Goal: Task Accomplishment & Management: Manage account settings

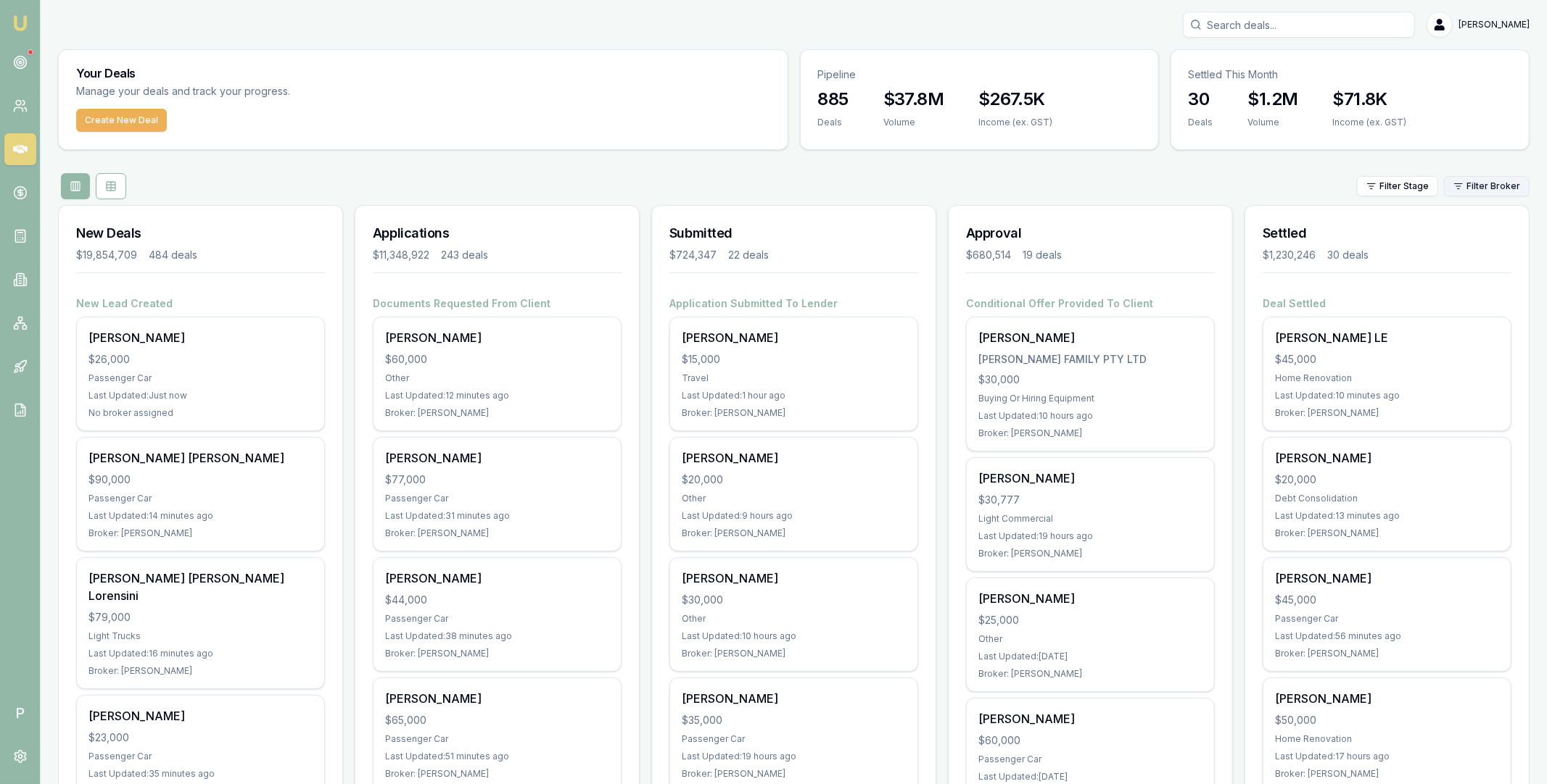
click at [1481, 191] on html "Emu Broker P Matt Leeburn Toggle Menu Your Deals Manage your deals and track yo…" at bounding box center [773, 392] width 1547 height 784
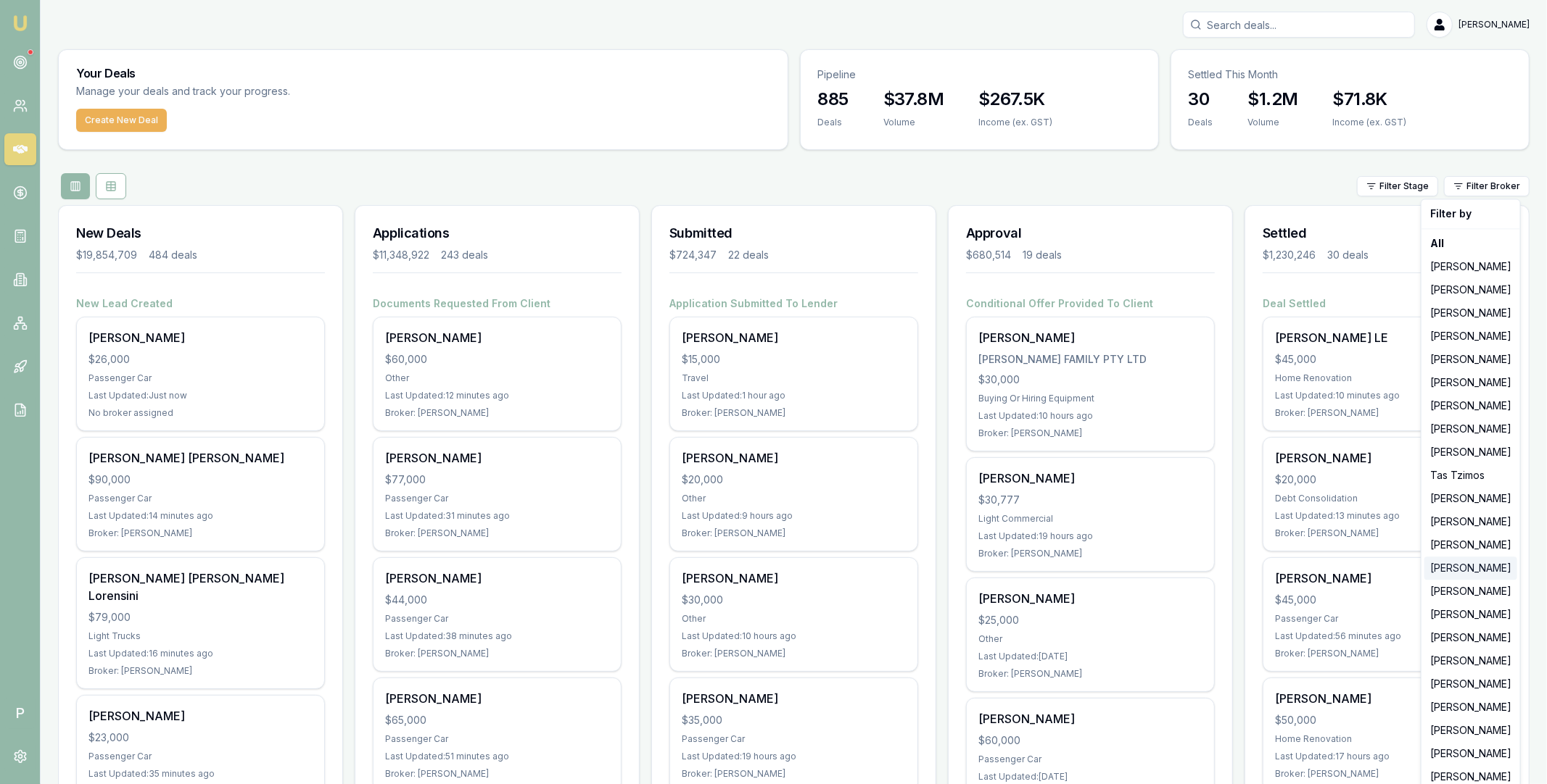
click at [1459, 568] on div "[PERSON_NAME]" at bounding box center [1471, 568] width 93 height 23
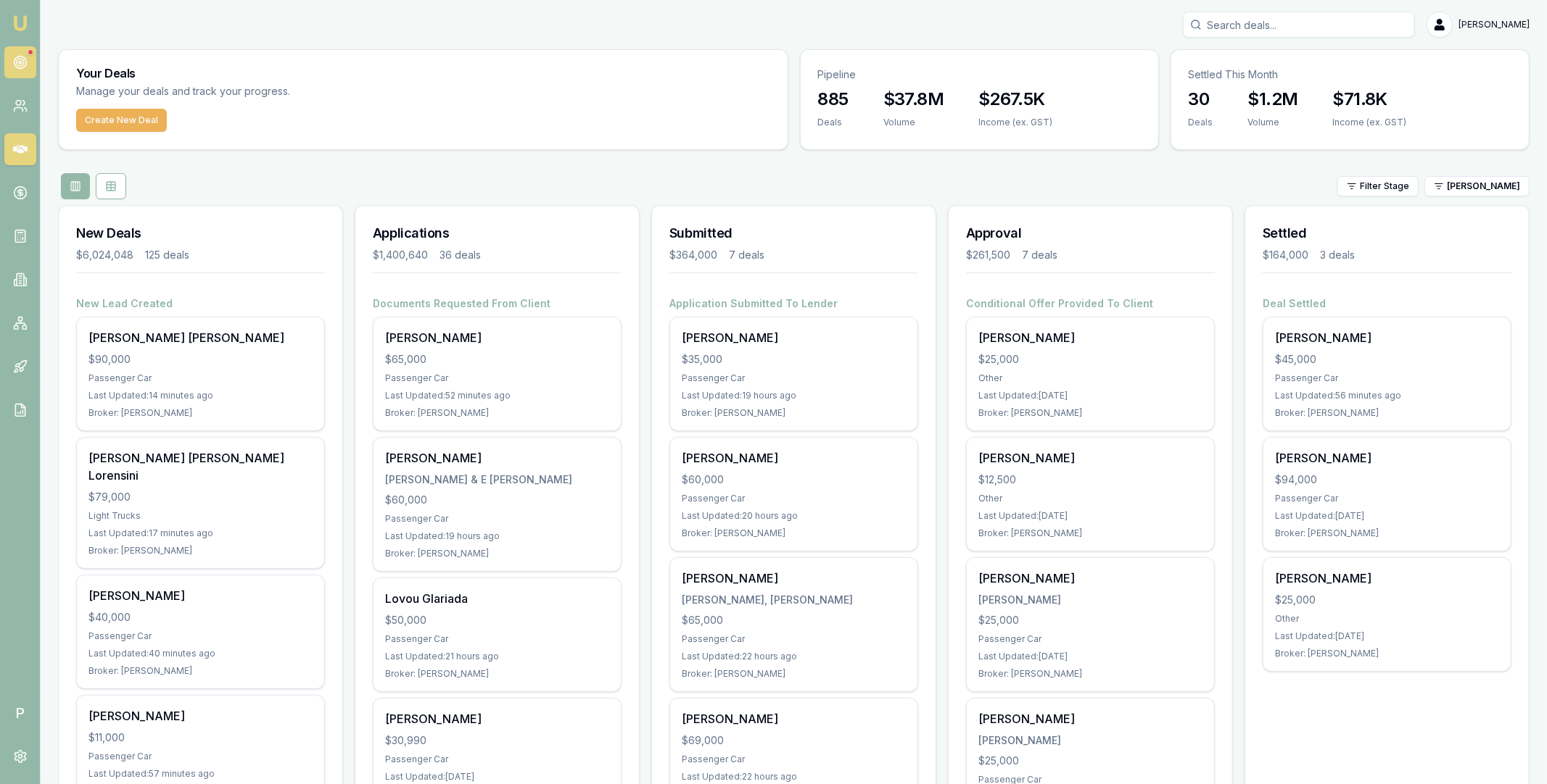
click at [22, 70] on link at bounding box center [20, 62] width 32 height 32
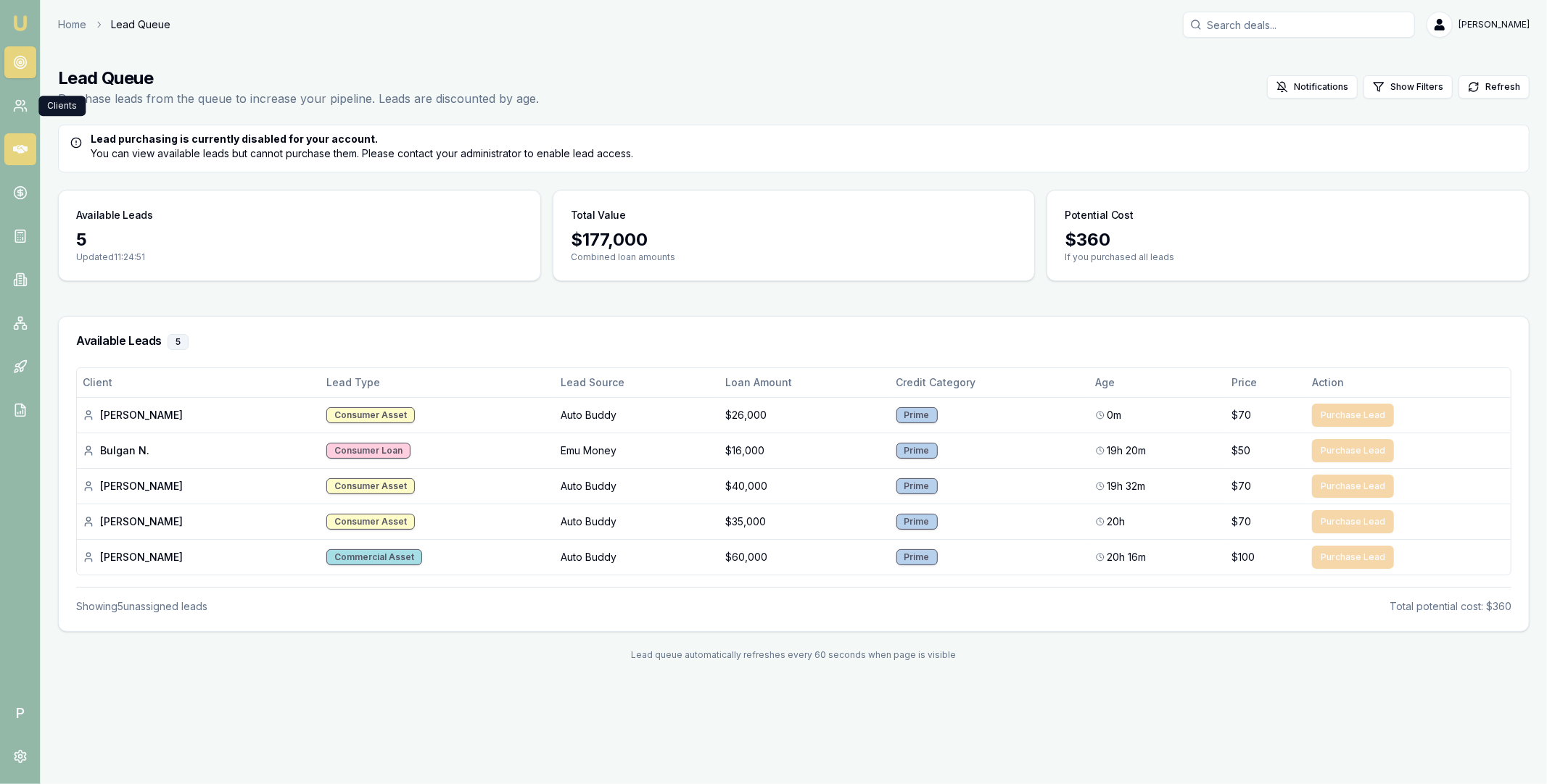
click at [18, 145] on icon at bounding box center [19, 149] width 14 height 14
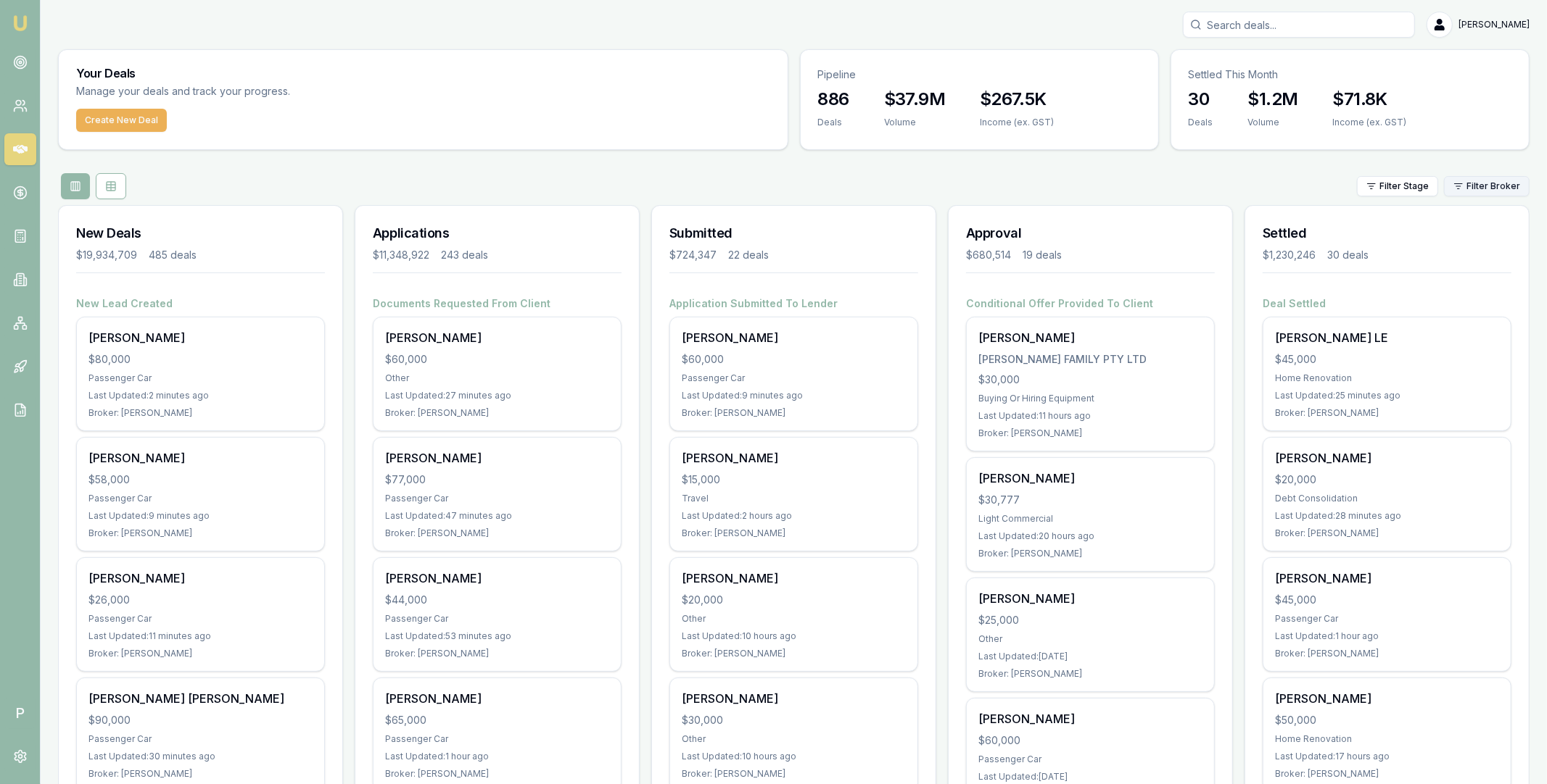
click at [1479, 183] on html "Emu Broker P Matt Leeburn Toggle Menu Your Deals Manage your deals and track yo…" at bounding box center [773, 392] width 1547 height 784
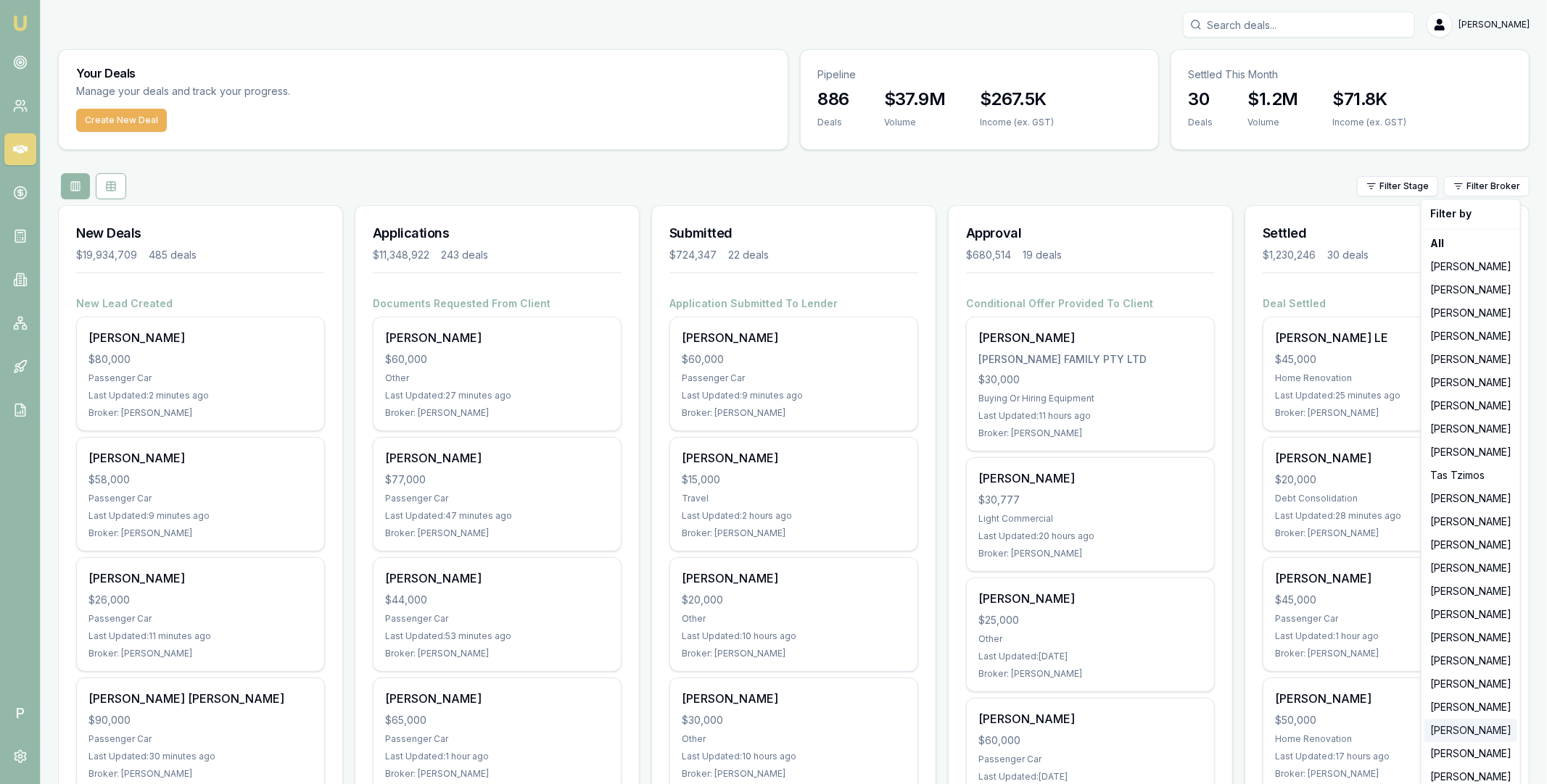
click at [1477, 734] on div "[PERSON_NAME]" at bounding box center [1471, 730] width 93 height 23
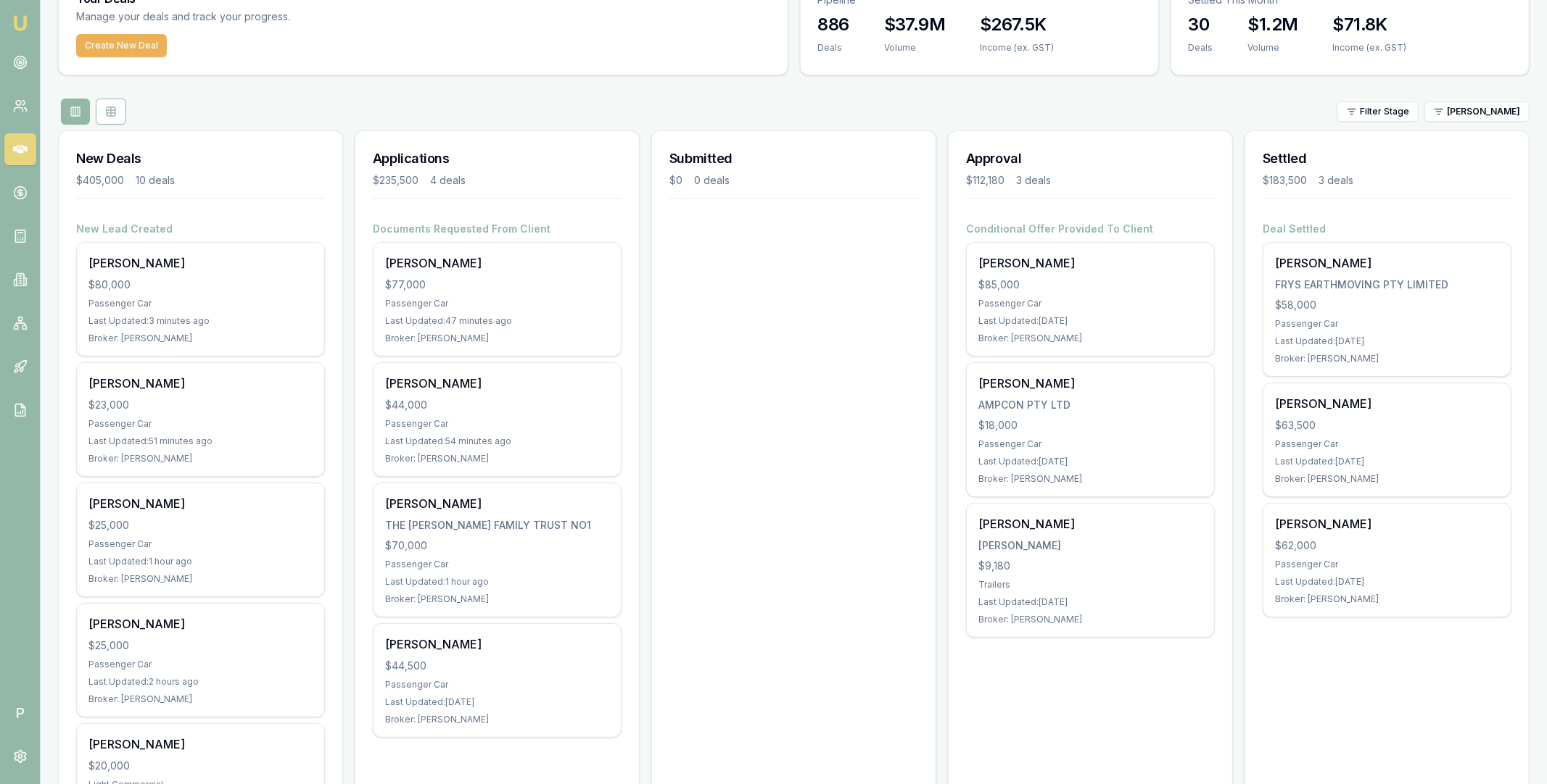
scroll to position [51, 0]
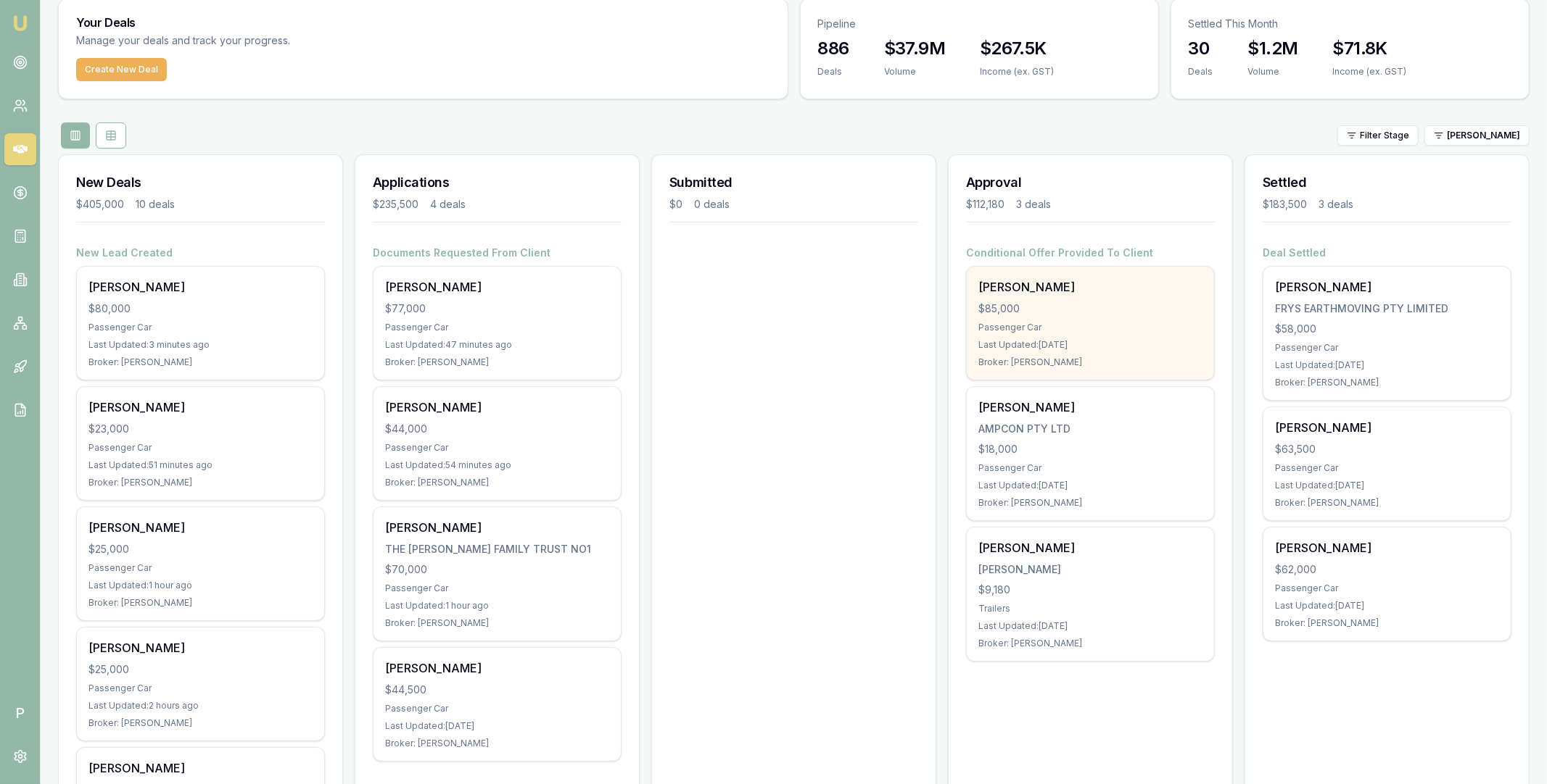
click at [1099, 294] on div "[PERSON_NAME]" at bounding box center [1090, 287] width 224 height 17
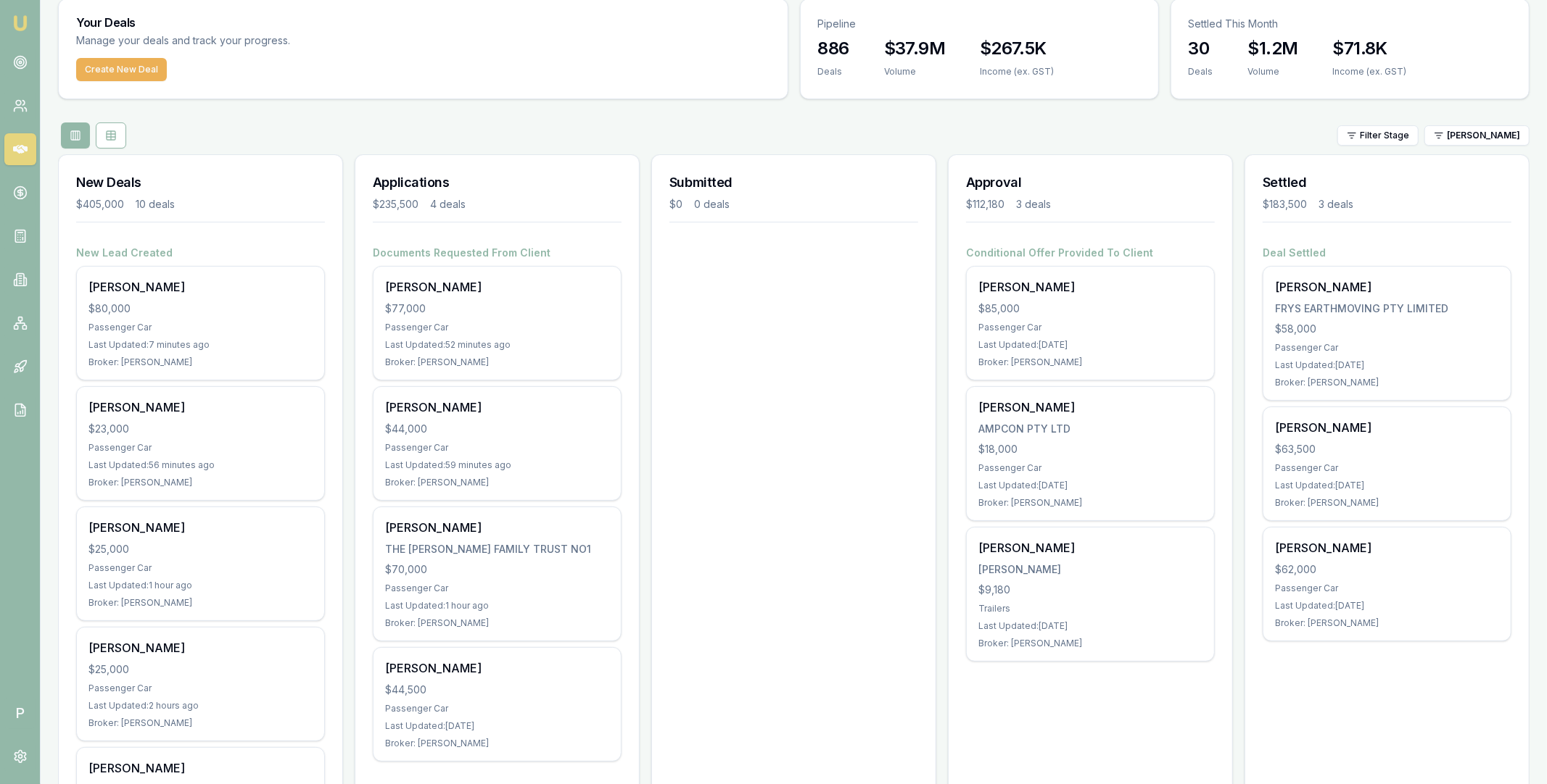
click at [713, 127] on div "Filter Stage Robyn Adams" at bounding box center [793, 136] width 1471 height 26
click at [172, 126] on div "Filter Stage Robyn Adams" at bounding box center [793, 136] width 1471 height 26
click at [142, 130] on div "Filter Stage Robyn Adams" at bounding box center [793, 136] width 1471 height 26
click at [843, 120] on div "Your Deals Manage your deals and track your progress. Create New Deal Pipeline …" at bounding box center [793, 779] width 1471 height 1561
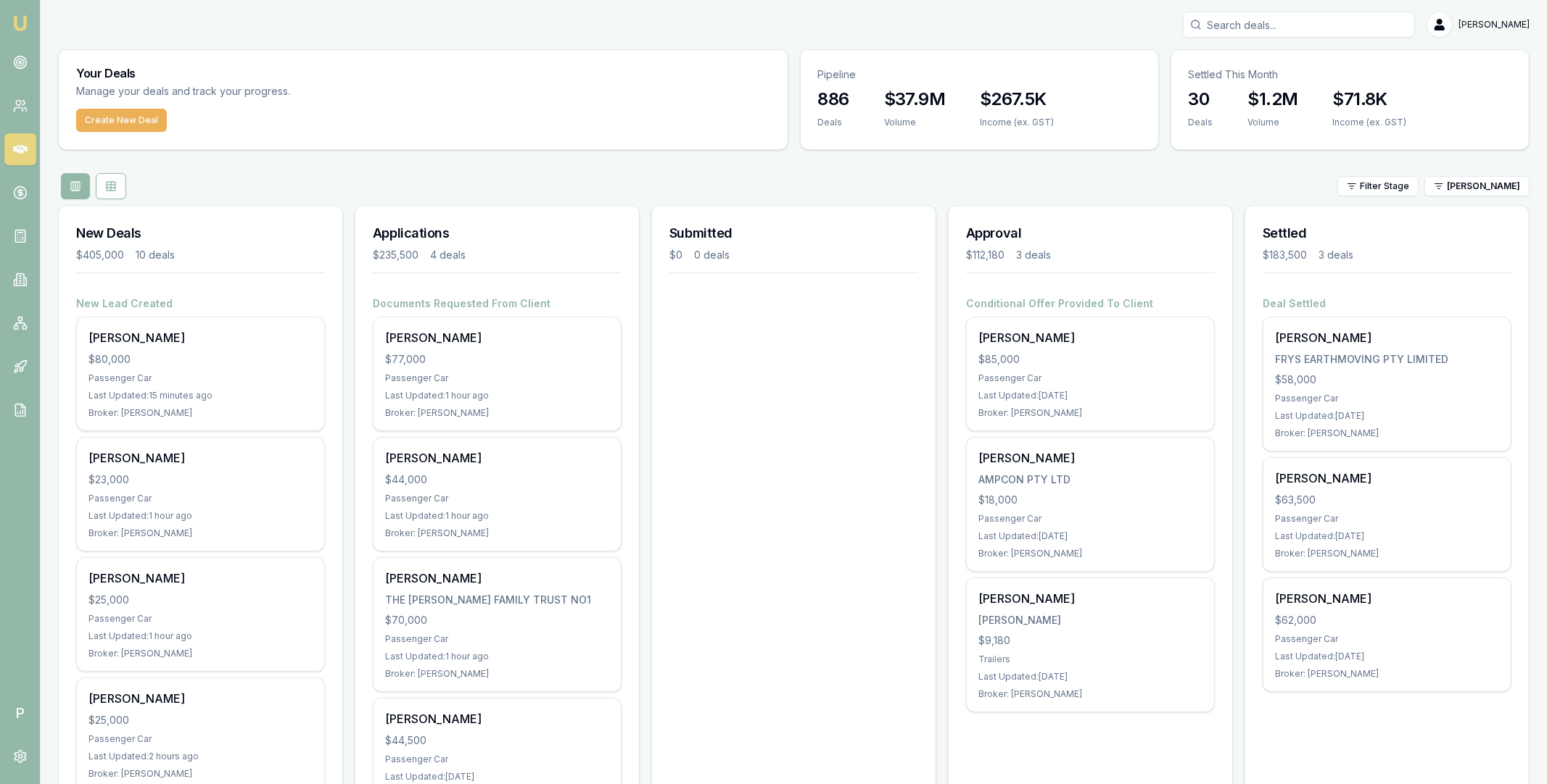
click at [827, 23] on div "[PERSON_NAME]" at bounding box center [793, 24] width 1471 height 26
click at [812, 22] on div "[PERSON_NAME]" at bounding box center [793, 24] width 1471 height 26
click at [270, 173] on div "Filter Stage Robyn Adams" at bounding box center [793, 186] width 1471 height 26
click at [827, 23] on div "[PERSON_NAME]" at bounding box center [793, 24] width 1471 height 26
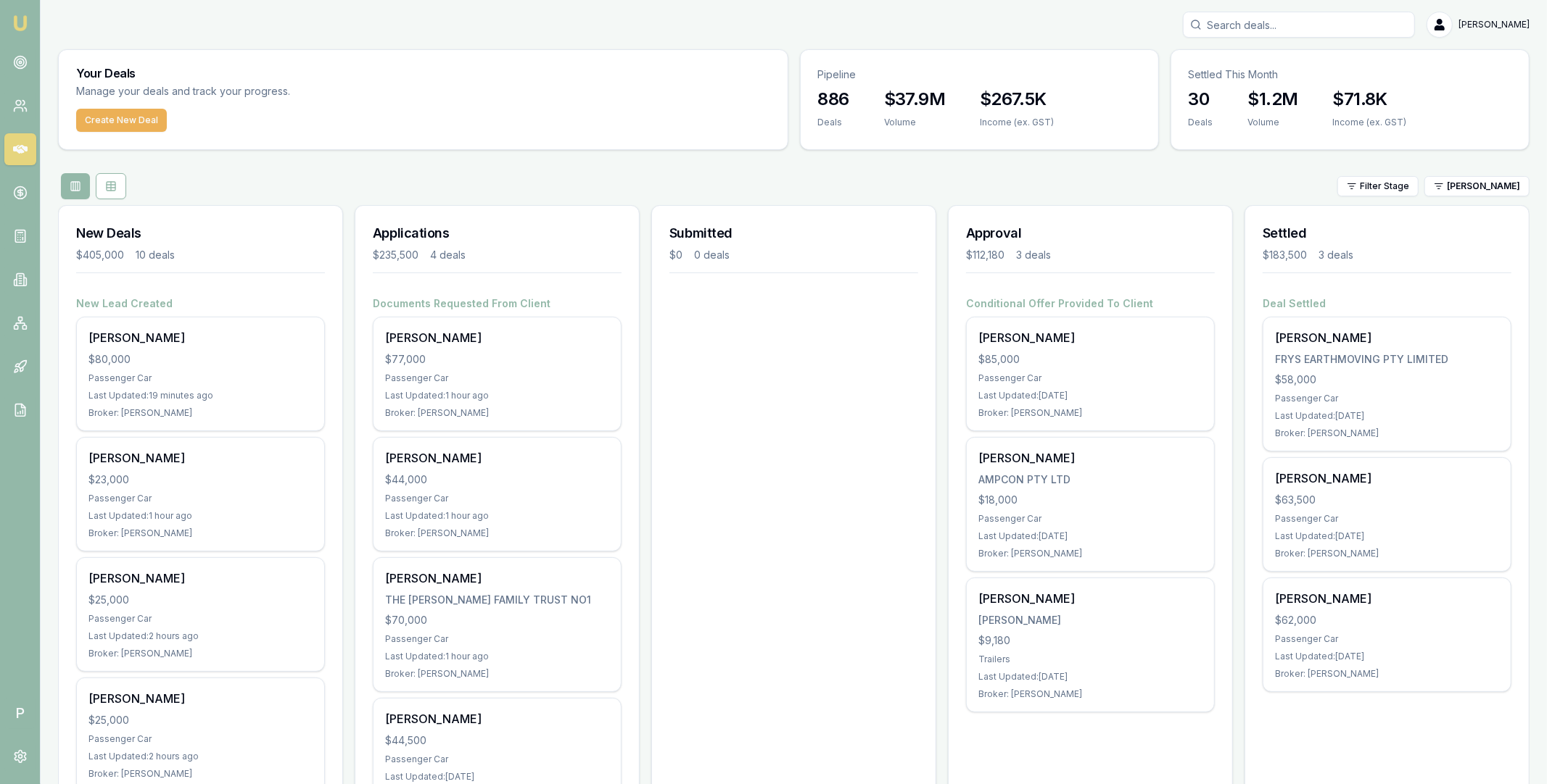
click at [811, 22] on div "[PERSON_NAME]" at bounding box center [793, 24] width 1471 height 26
click at [765, 180] on div "Filter Stage Robyn Adams" at bounding box center [793, 186] width 1471 height 26
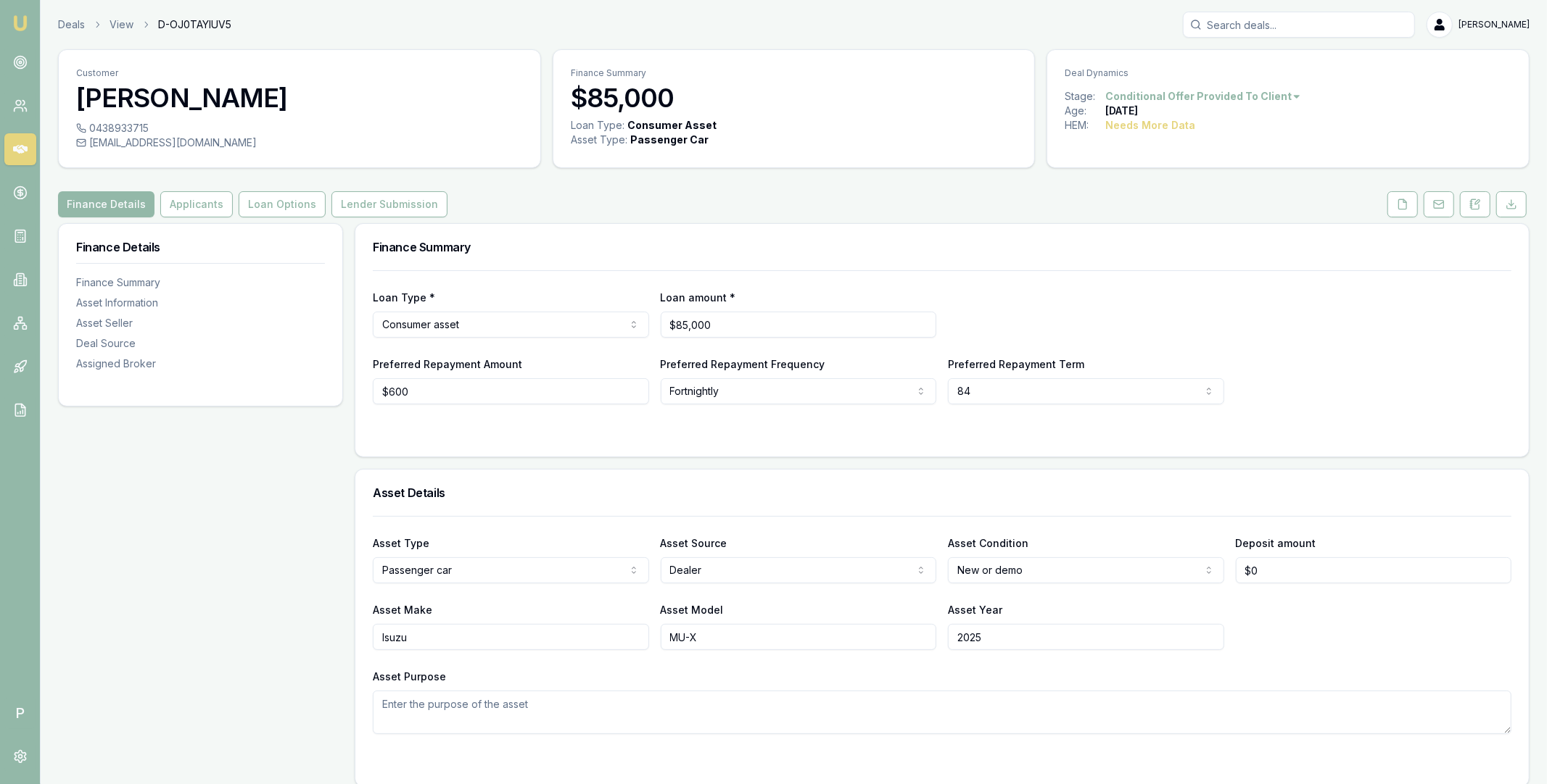
click at [26, 151] on icon at bounding box center [19, 149] width 14 height 14
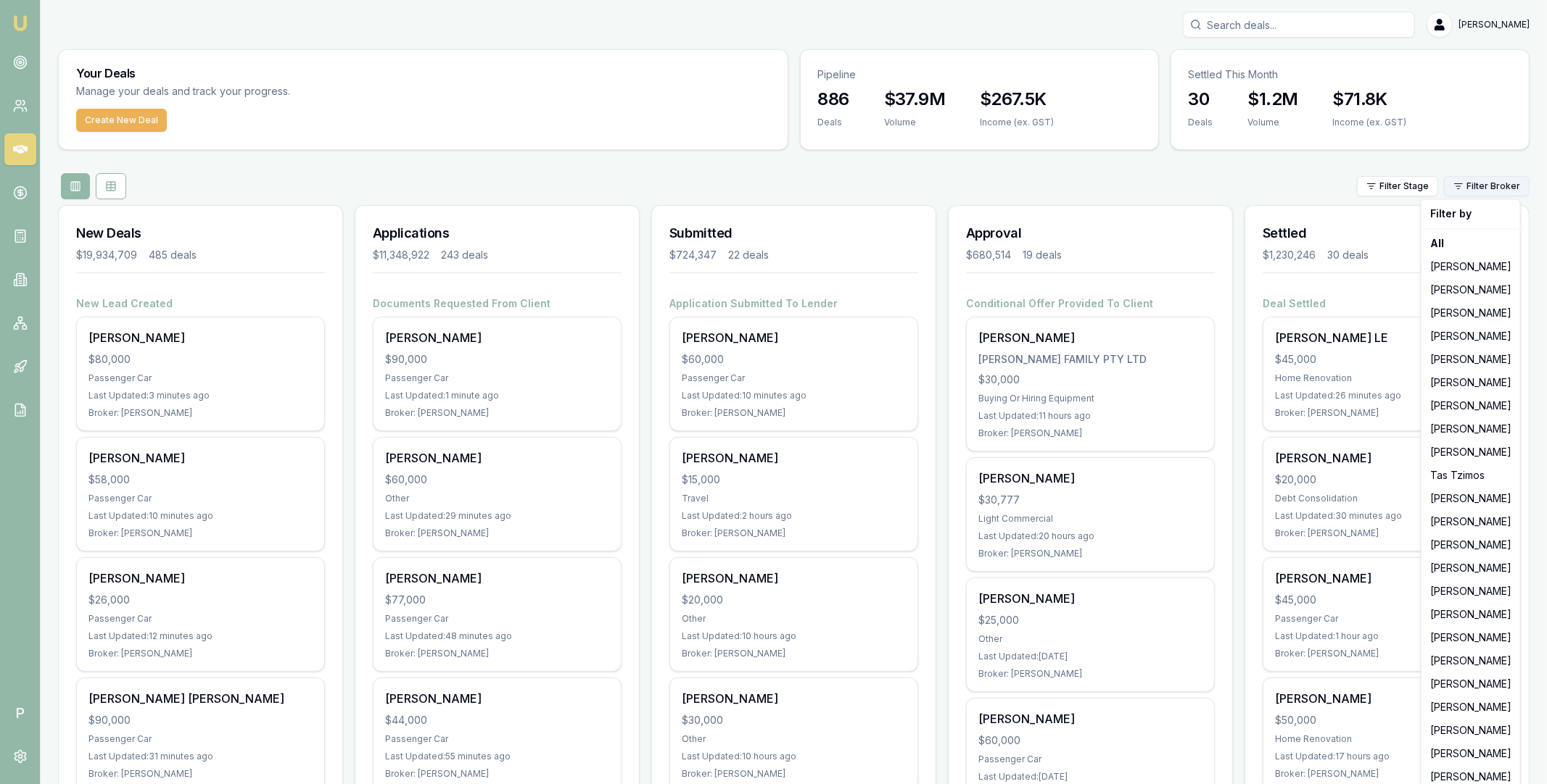
click at [1488, 186] on html "Emu Broker P Matt Leeburn Toggle Menu Your Deals Manage your deals and track yo…" at bounding box center [773, 392] width 1547 height 784
click at [1459, 639] on div "[PERSON_NAME]" at bounding box center [1471, 637] width 93 height 23
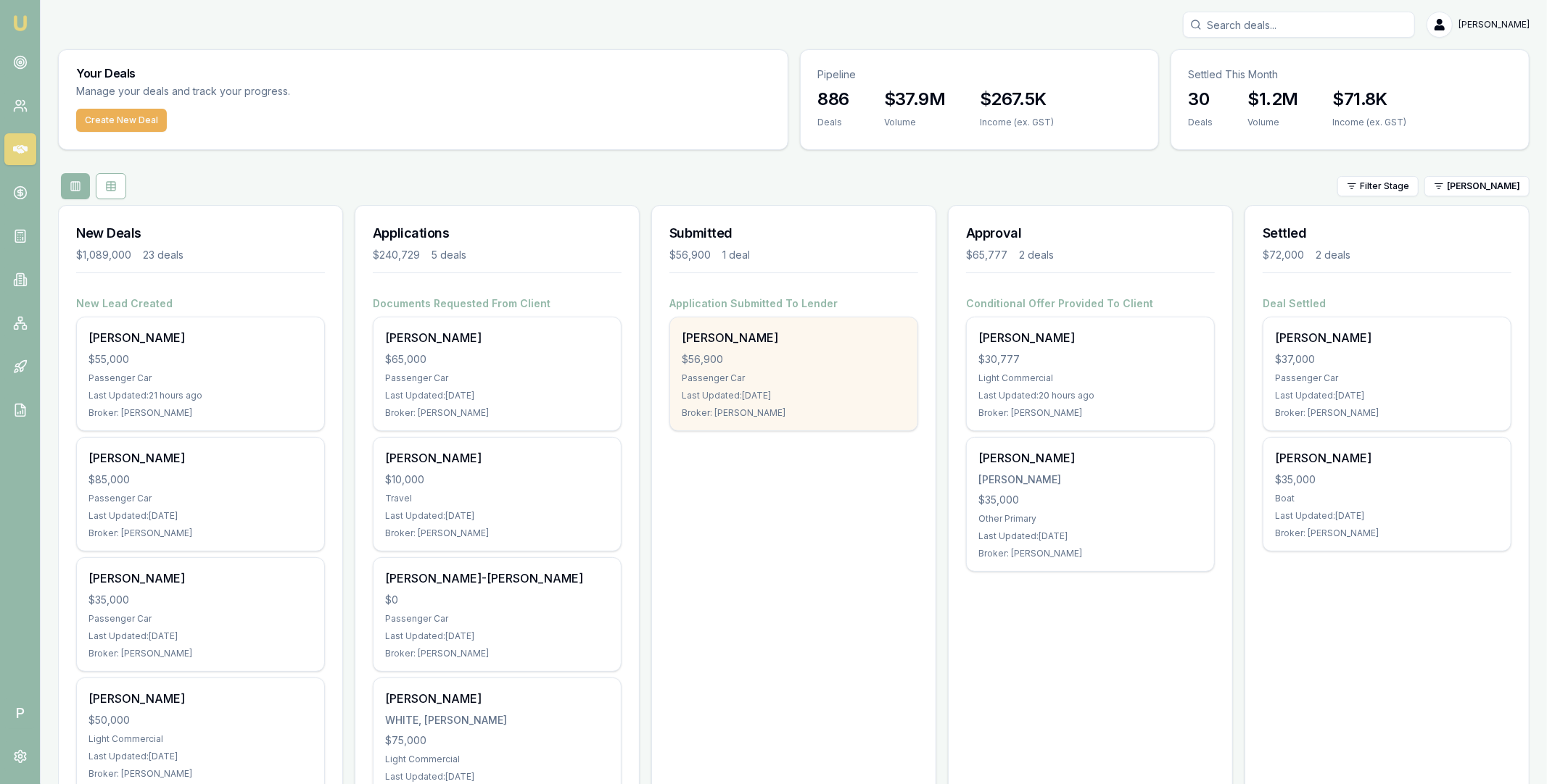
click at [814, 377] on div "Passenger Car" at bounding box center [793, 378] width 224 height 11
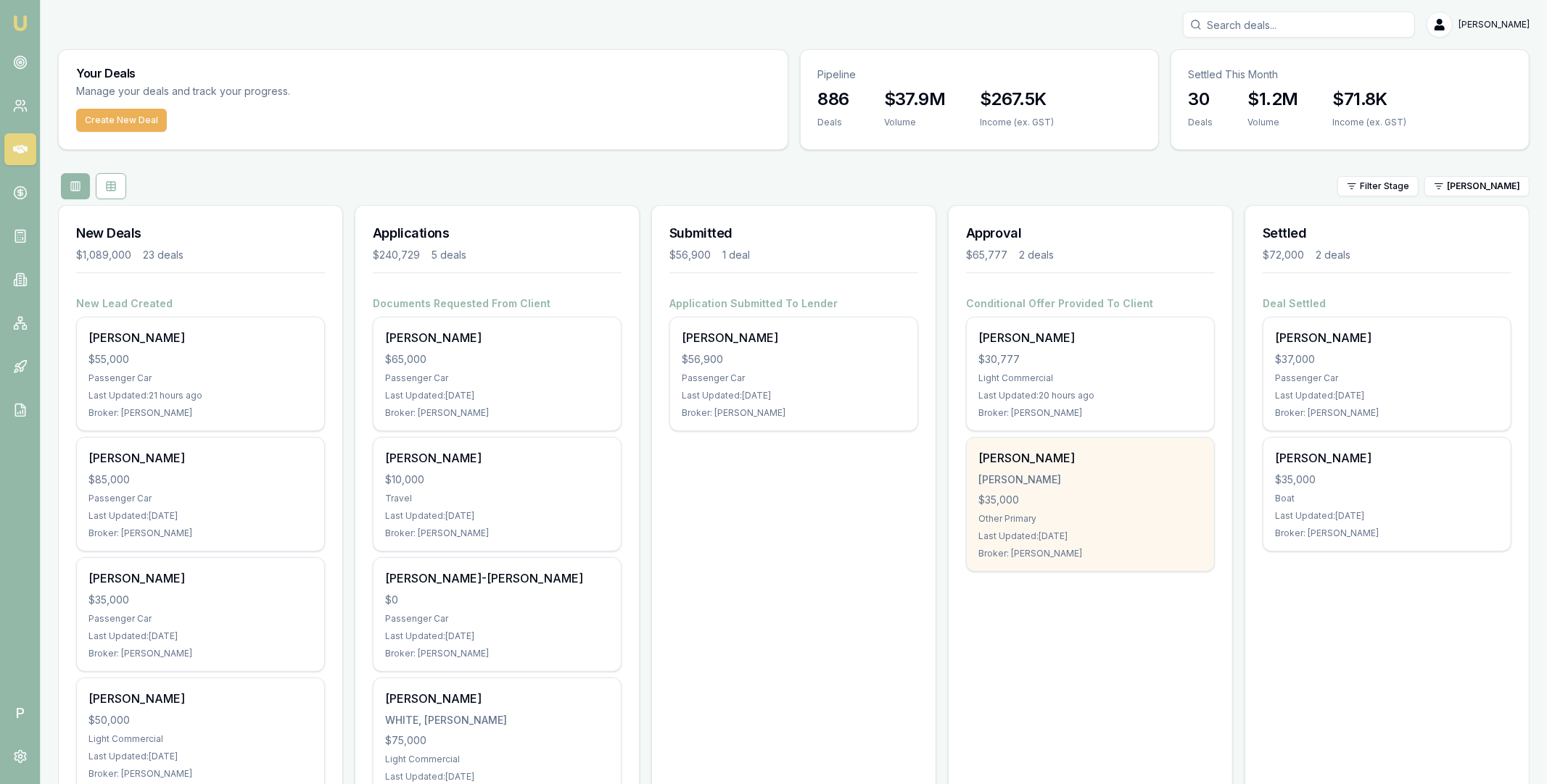
click at [1126, 496] on div "$35,000" at bounding box center [1090, 499] width 224 height 14
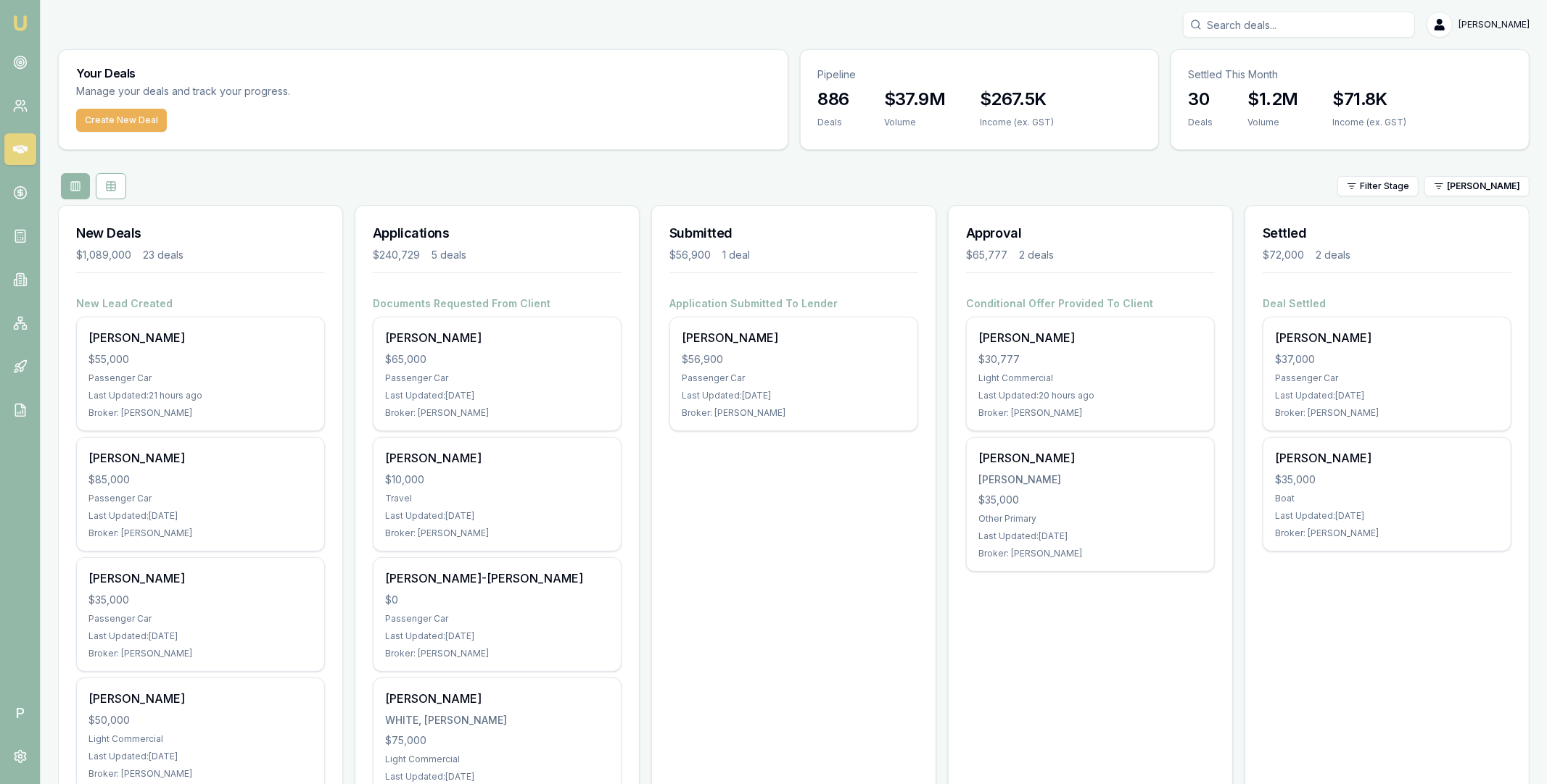
click at [1065, 174] on div "Filter Stage Rachael Connors" at bounding box center [793, 186] width 1471 height 26
click at [1474, 182] on html "Emu Broker P Matt Leeburn Toggle Menu Your Deals Manage your deals and track yo…" at bounding box center [773, 392] width 1547 height 784
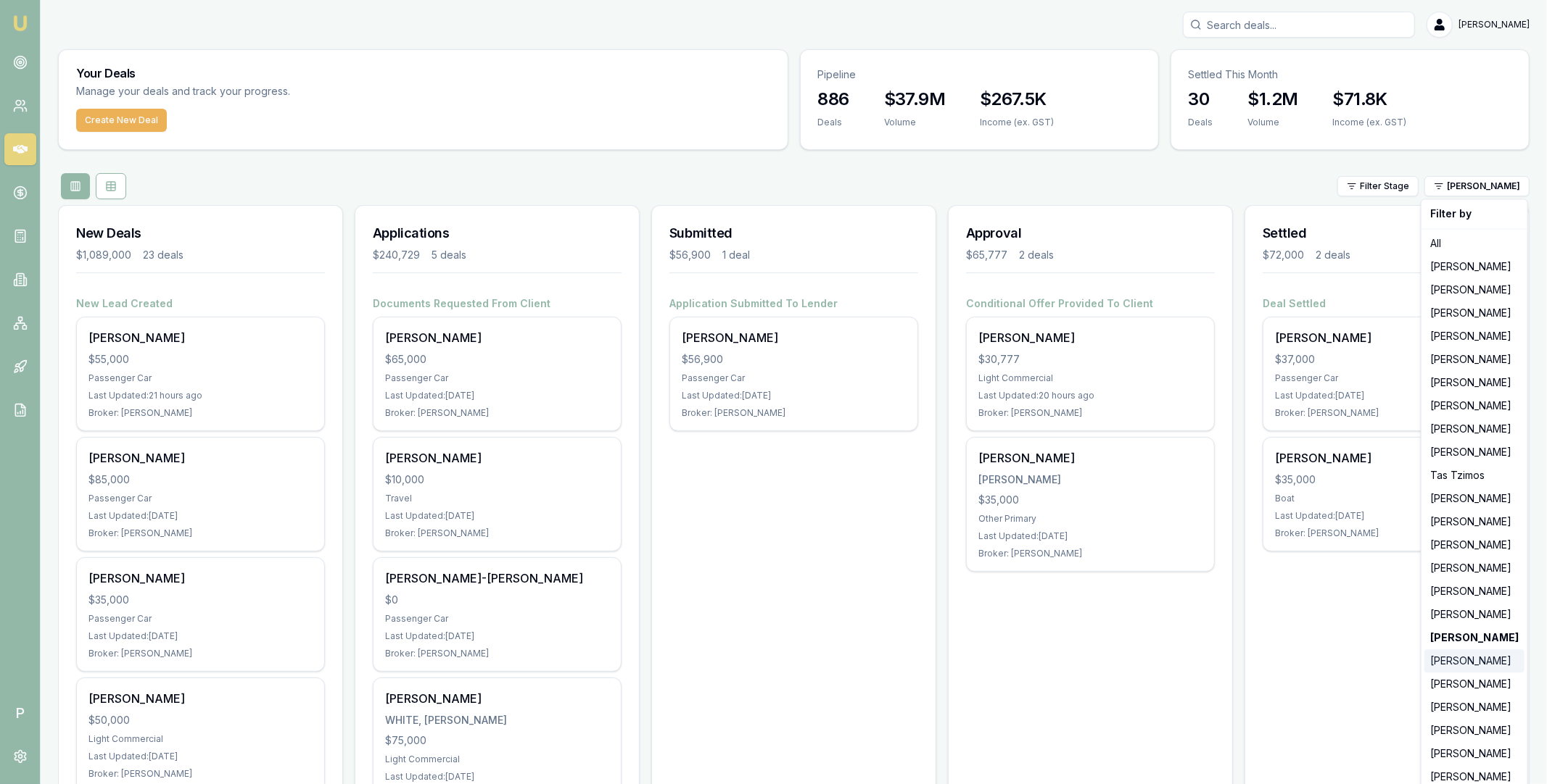
click at [1466, 664] on div "[PERSON_NAME]" at bounding box center [1474, 660] width 100 height 23
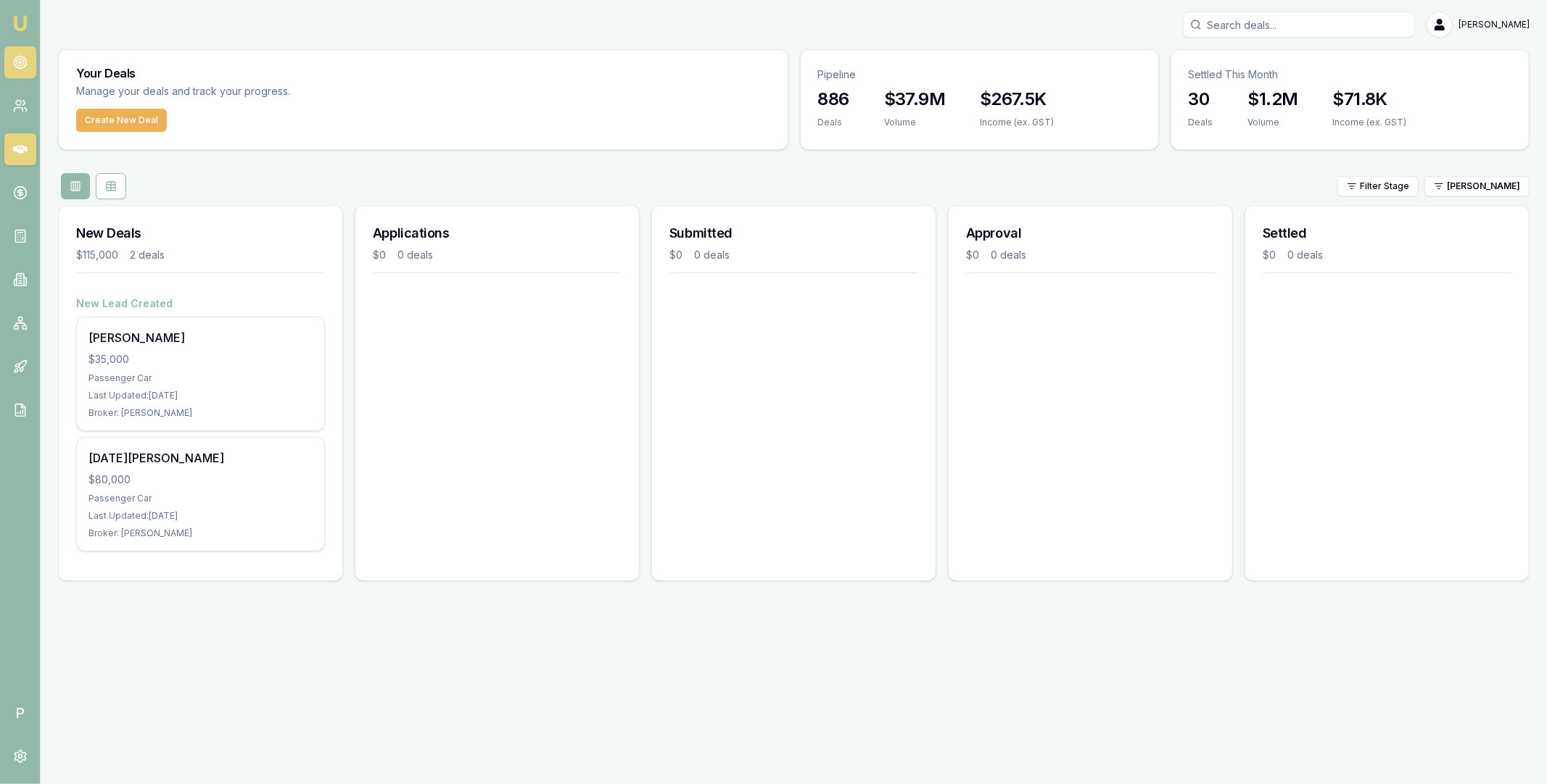
click at [18, 69] on icon at bounding box center [19, 62] width 14 height 14
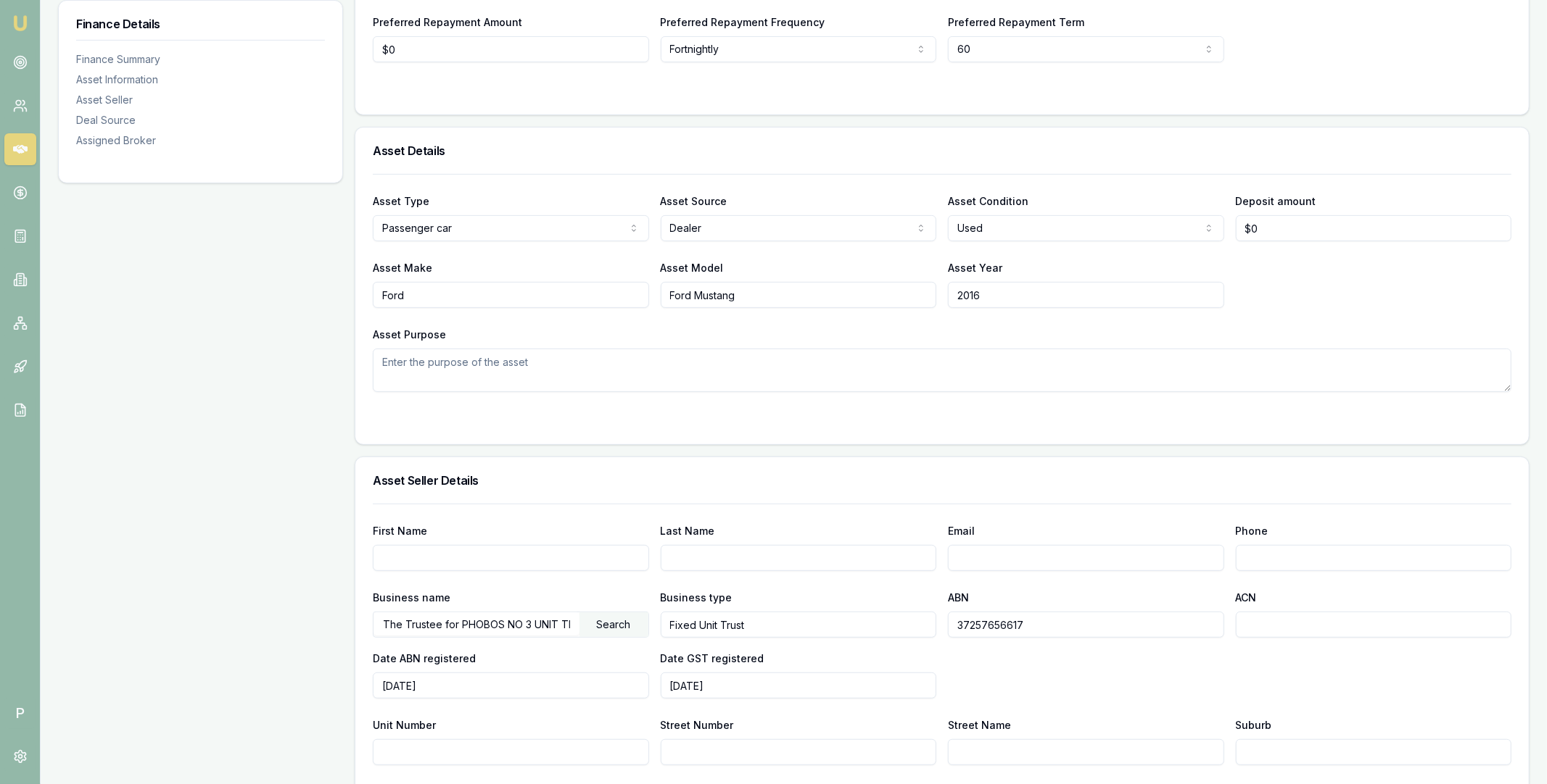
scroll to position [827, 0]
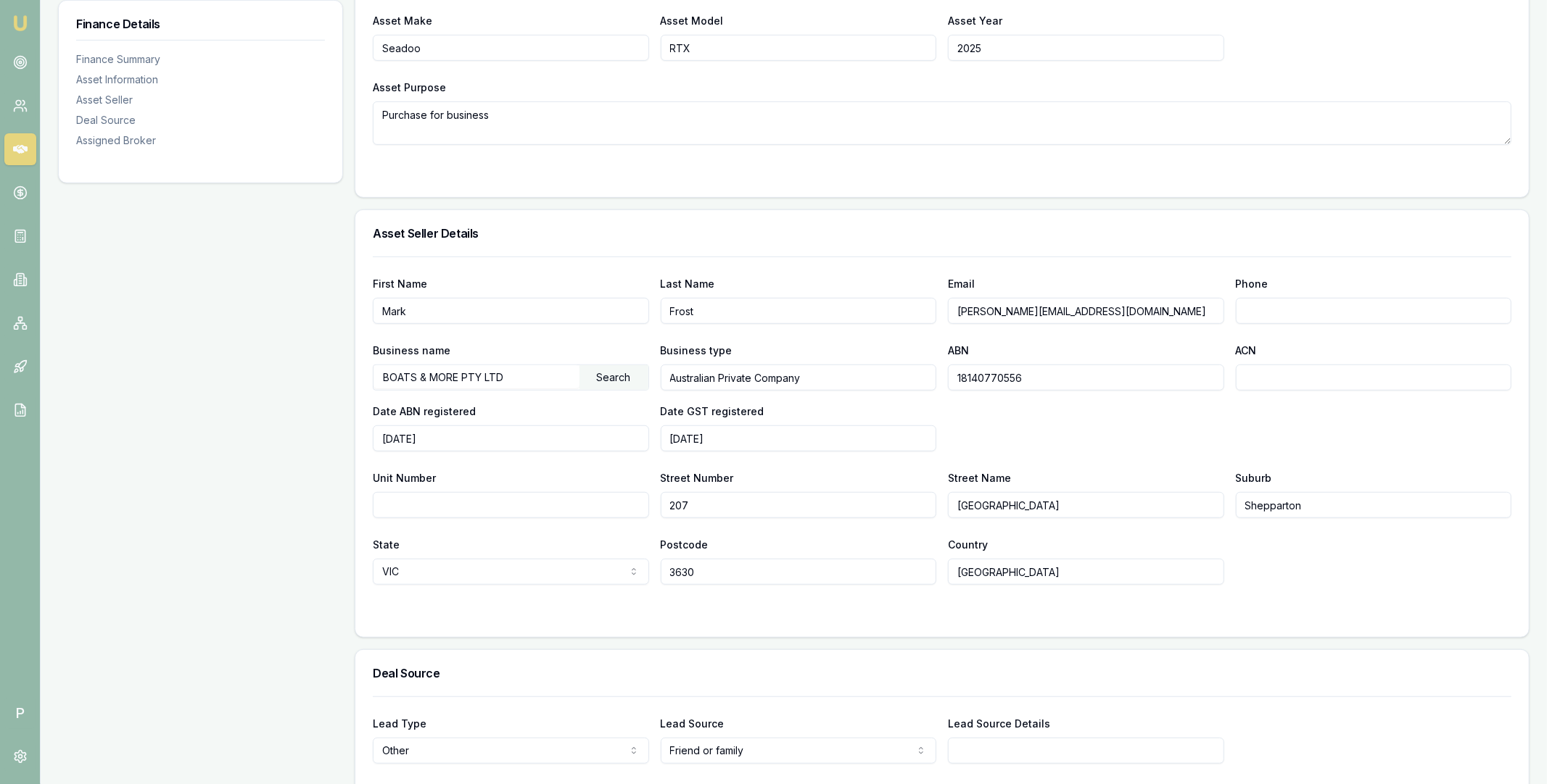
scroll to position [827, 0]
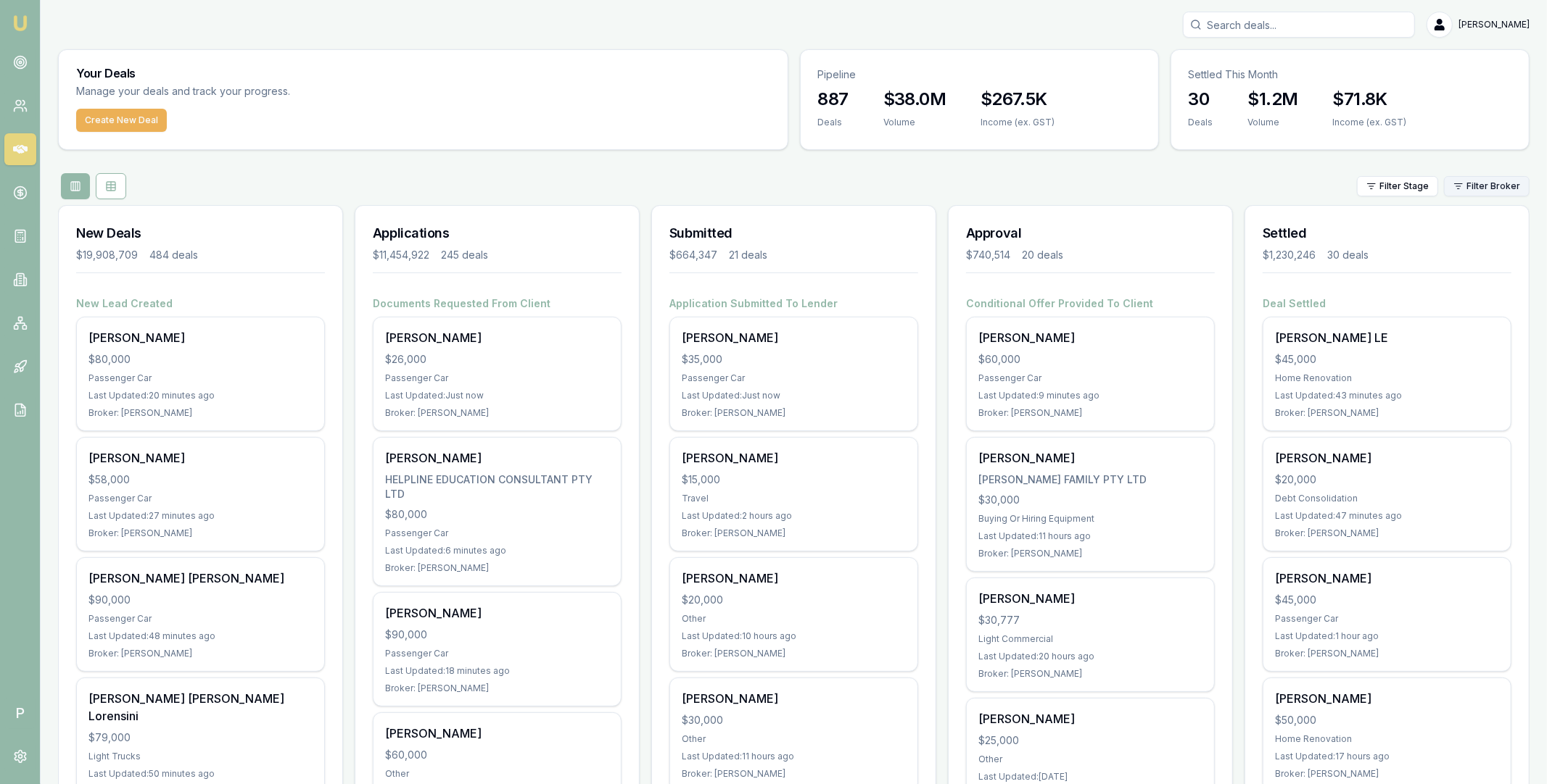
click at [1495, 187] on html "Emu Broker P [PERSON_NAME] Toggle Menu Your Deals Manage your deals and track y…" at bounding box center [773, 392] width 1547 height 784
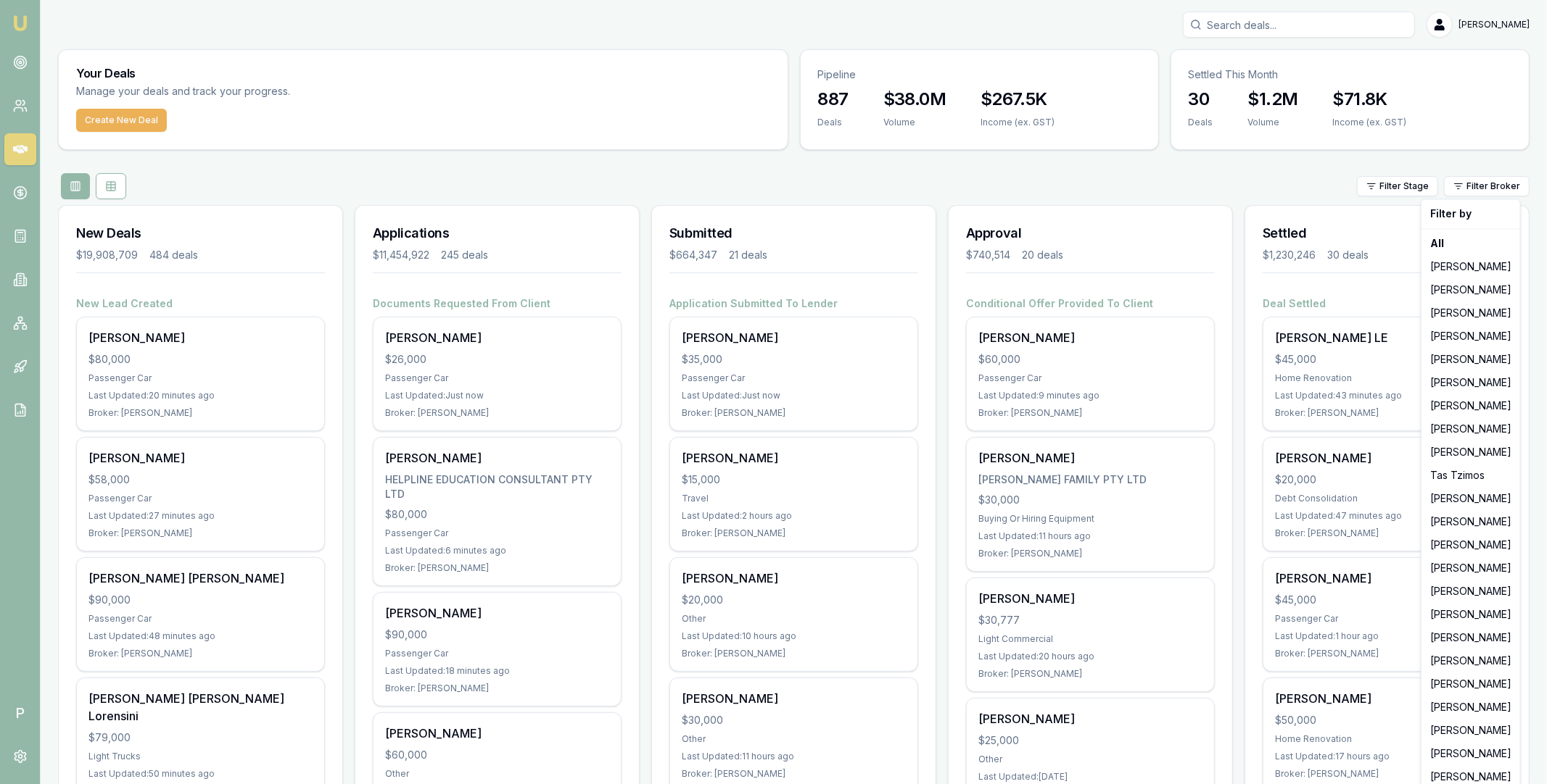
click at [1098, 354] on html "Emu Broker P [PERSON_NAME] Toggle Menu Your Deals Manage your deals and track y…" at bounding box center [773, 392] width 1547 height 784
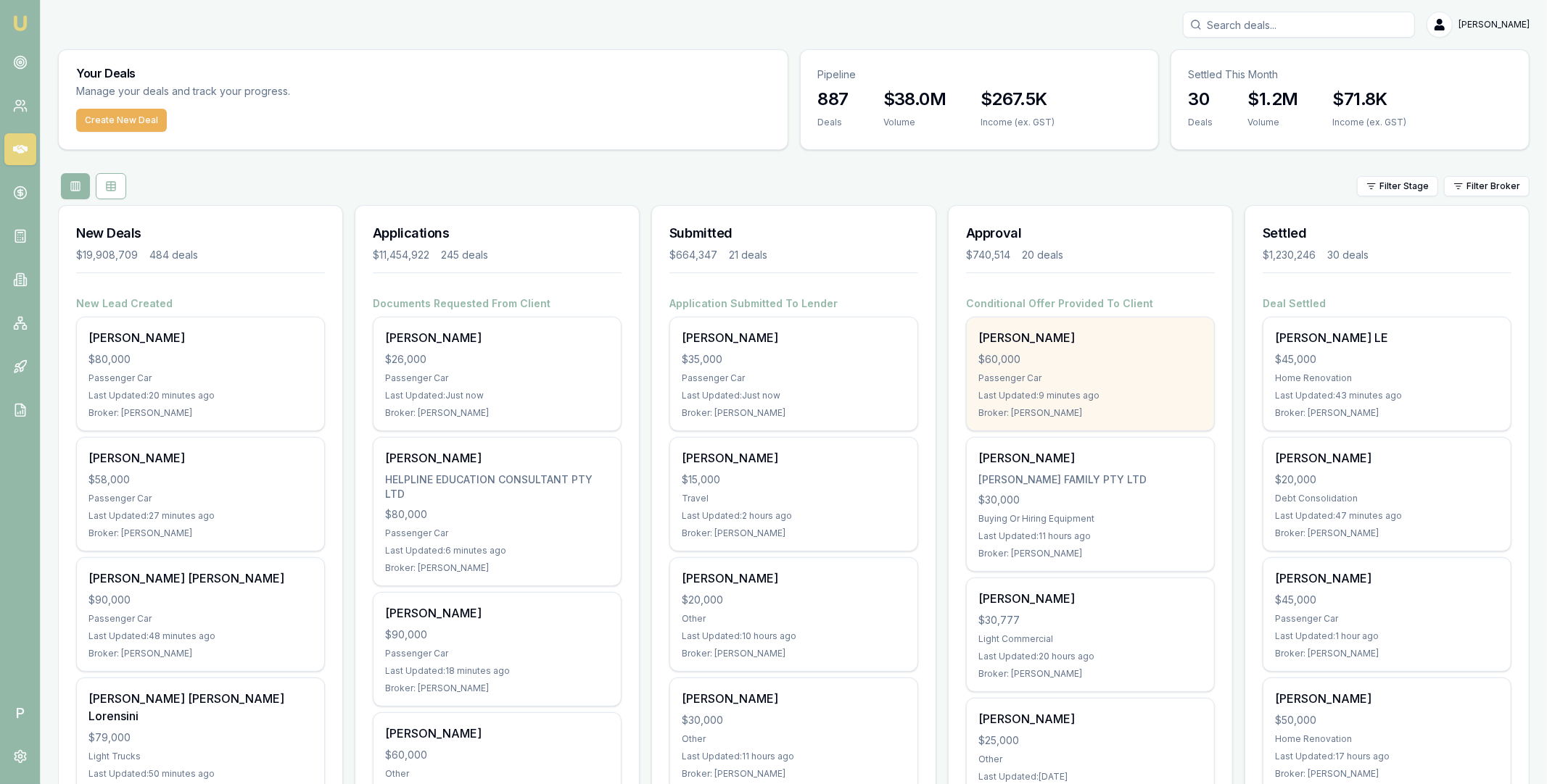
click at [1079, 357] on div "$60,000" at bounding box center [1090, 359] width 224 height 14
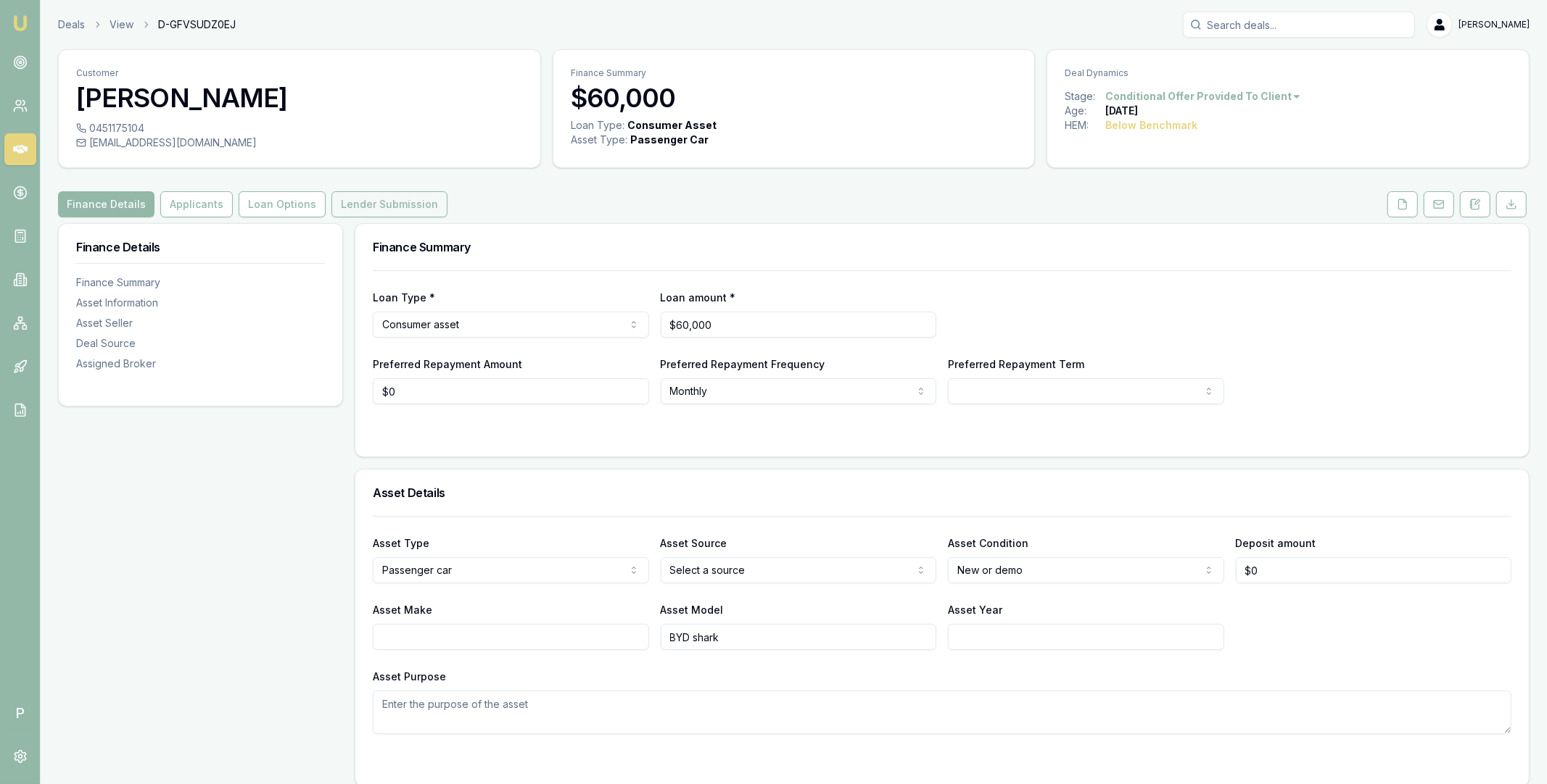
click at [406, 210] on button "Lender Submission" at bounding box center [389, 204] width 116 height 26
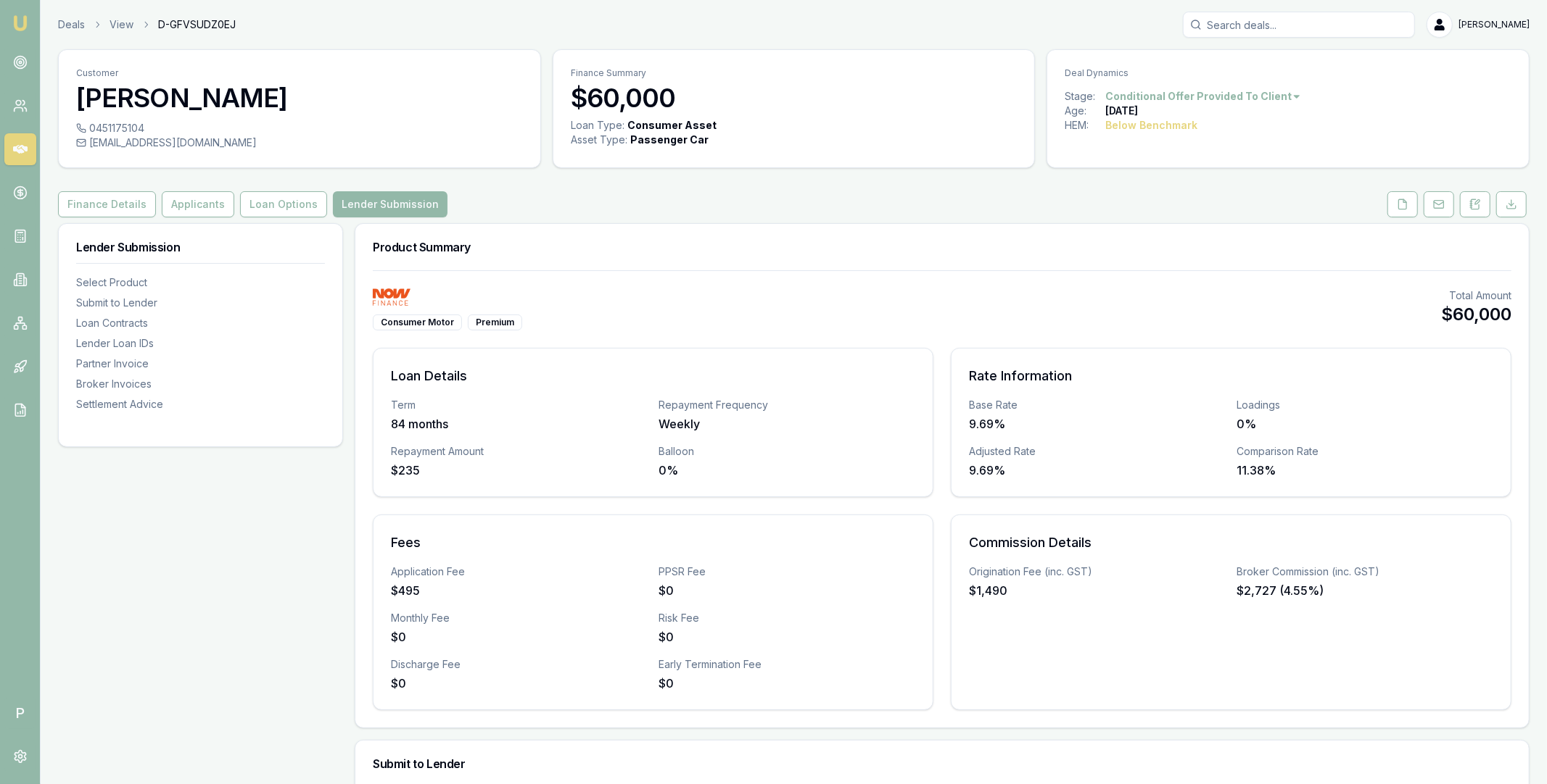
click at [22, 150] on icon at bounding box center [19, 150] width 14 height 9
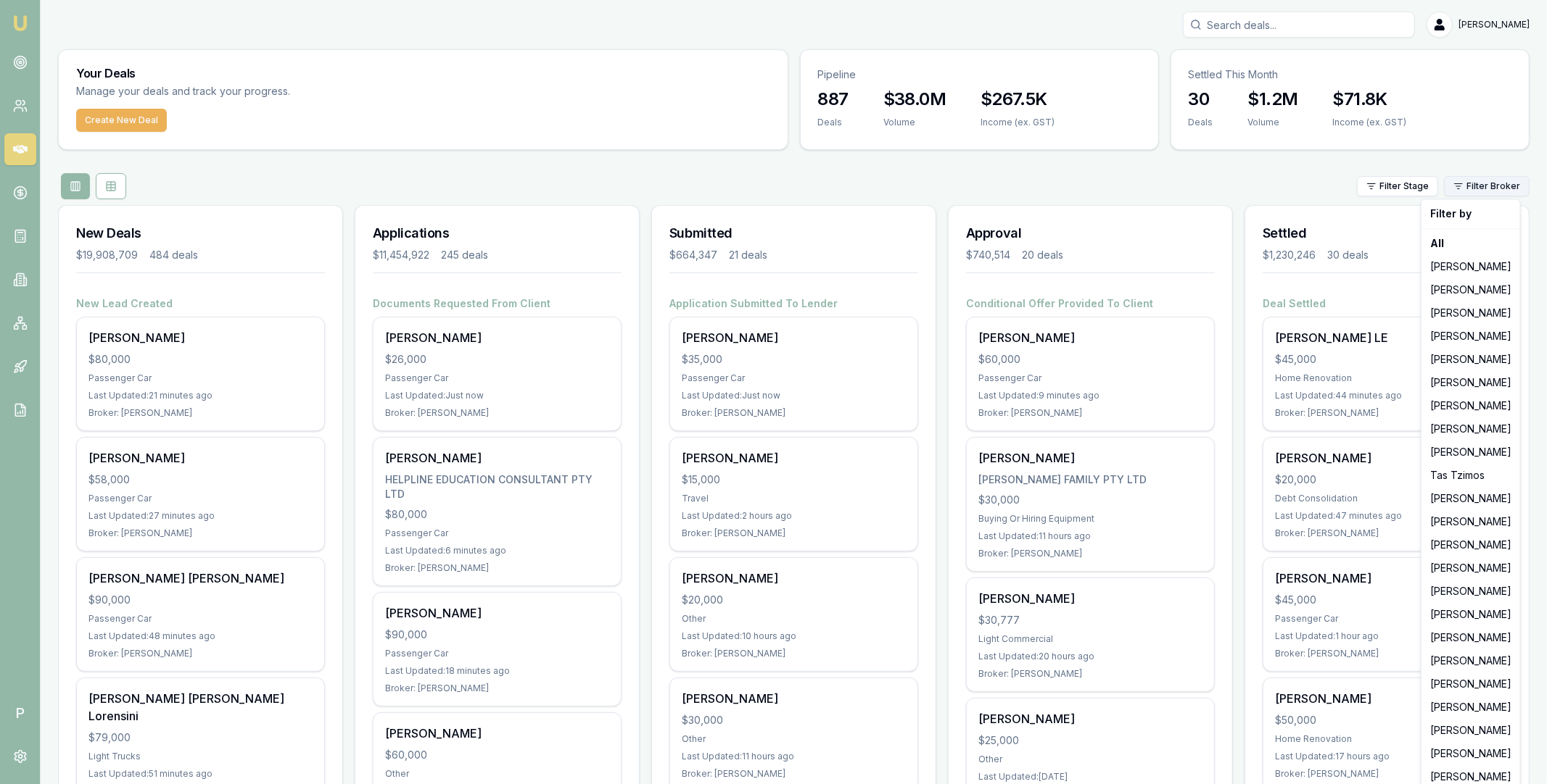
click at [1496, 189] on html "Emu Broker P [PERSON_NAME] Toggle Menu Your Deals Manage your deals and track y…" at bounding box center [773, 392] width 1547 height 784
click at [1466, 568] on div "[PERSON_NAME]" at bounding box center [1471, 568] width 93 height 23
